Goal: Task Accomplishment & Management: Manage account settings

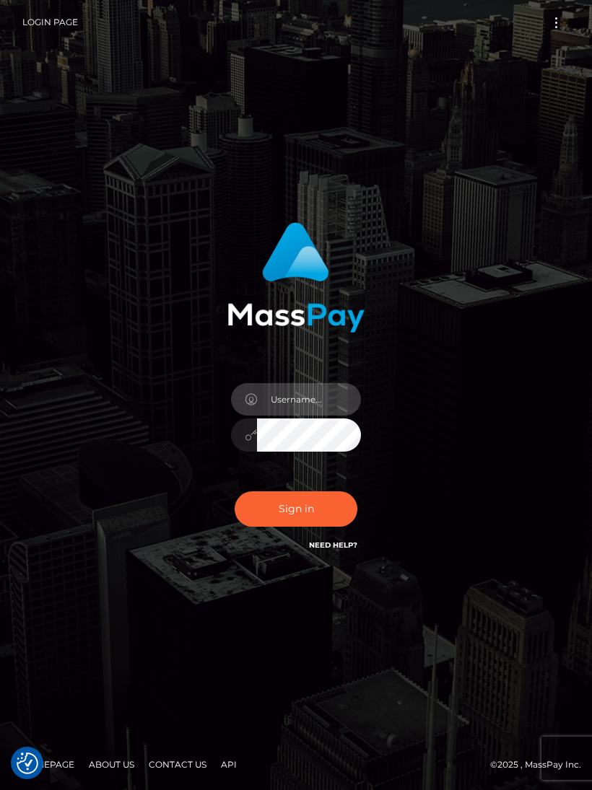
type input "[EMAIL_ADDRESS][DOMAIN_NAME]"
click at [299, 519] on button "Sign in" at bounding box center [296, 509] width 123 height 35
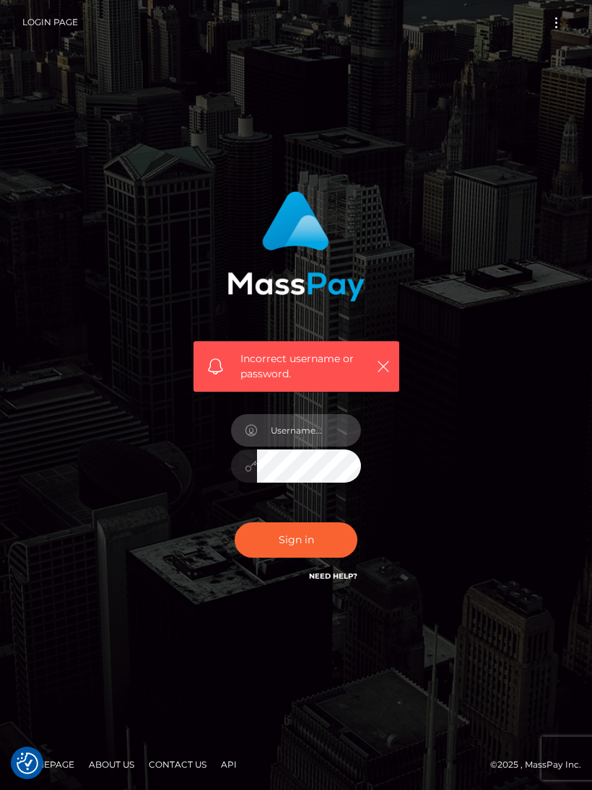
click at [310, 447] on input "text" at bounding box center [309, 430] width 104 height 32
click at [328, 447] on input "text" at bounding box center [309, 430] width 104 height 32
click at [335, 447] on input "text" at bounding box center [309, 430] width 104 height 32
type input "[EMAIL_ADDRESS][DOMAIN_NAME]"
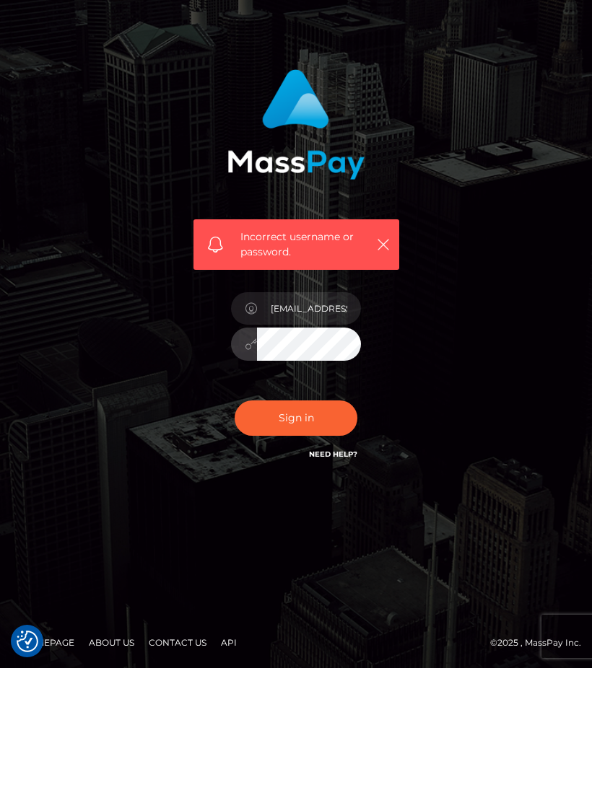
click at [304, 523] on button "Sign in" at bounding box center [296, 540] width 123 height 35
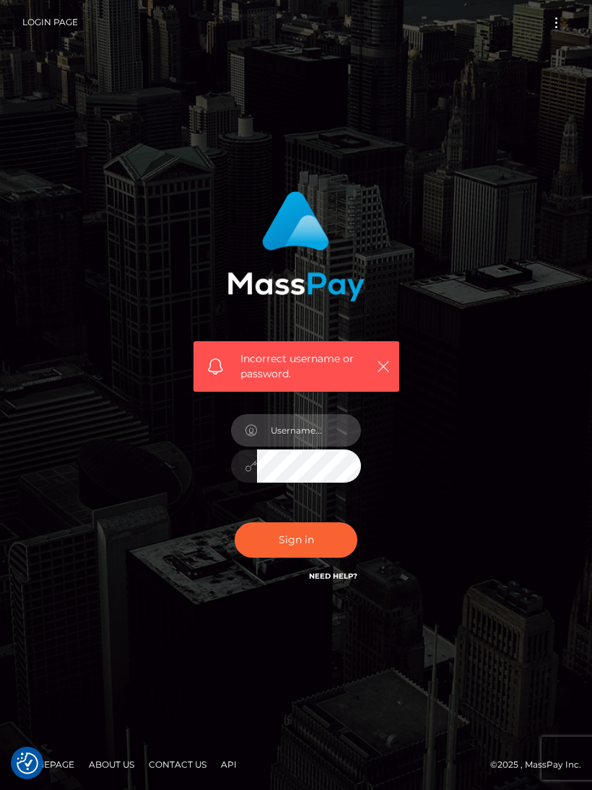
type input "[EMAIL_ADDRESS][DOMAIN_NAME]"
click at [299, 558] on button "Sign in" at bounding box center [296, 540] width 123 height 35
